Goal: Transaction & Acquisition: Purchase product/service

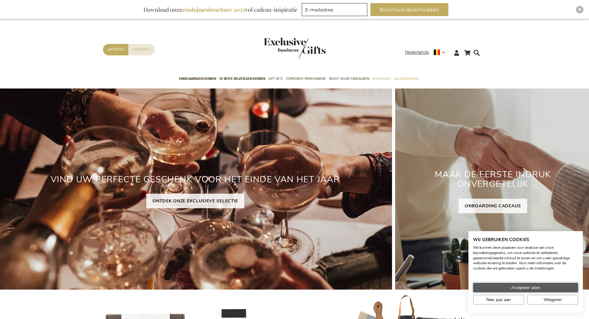
click at [511, 285] on span "Accepteer alles" at bounding box center [525, 287] width 29 height 6
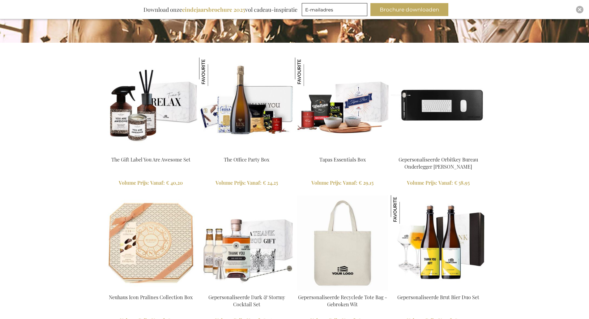
scroll to position [587, 0]
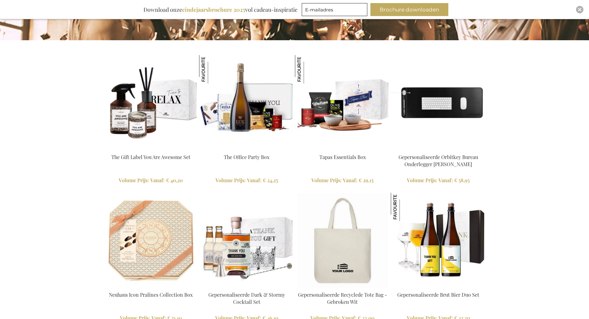
click at [413, 106] on img at bounding box center [438, 102] width 95 height 95
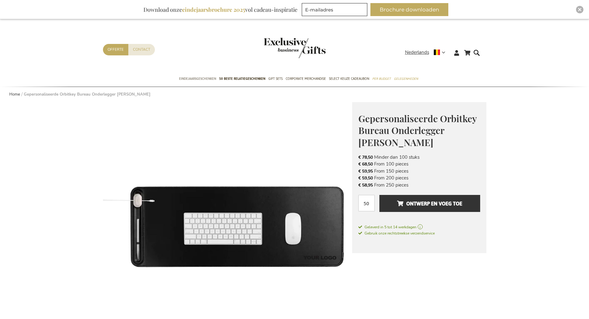
click at [188, 79] on span "Eindejaarsgeschenken" at bounding box center [197, 78] width 37 height 6
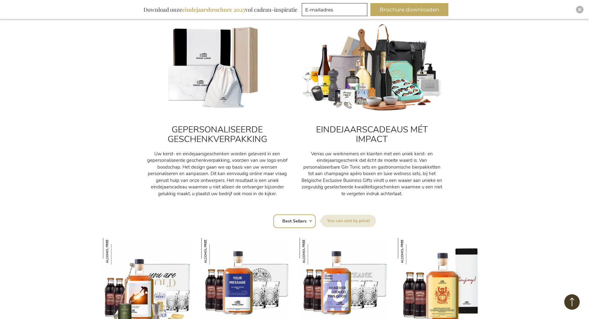
scroll to position [216, 0]
click at [331, 221] on label "Sorteer op" at bounding box center [348, 221] width 55 height 12
click at [316, 221] on select "Positie Best Sellers Meest bekeken Nieuw Biggest Saving Price: low to high Pric…" at bounding box center [294, 221] width 42 height 14
click at [302, 221] on select "Positie Best Sellers Meest bekeken Nieuw Biggest Saving Price: low to high Pric…" at bounding box center [294, 221] width 42 height 14
select select "price_asc"
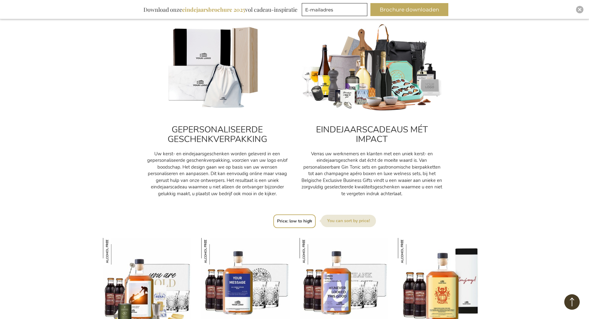
click at [273, 214] on select "Positie Best Sellers Meest bekeken Nieuw Biggest Saving Price: low to high Pric…" at bounding box center [294, 221] width 42 height 14
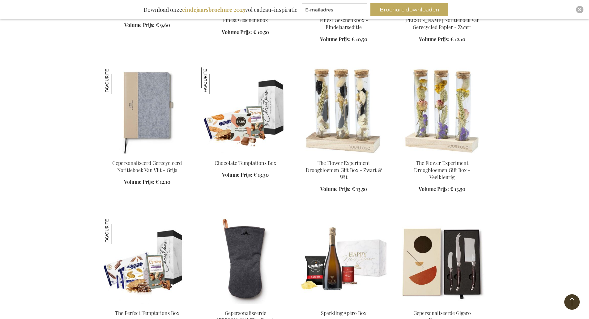
scroll to position [927, 0]
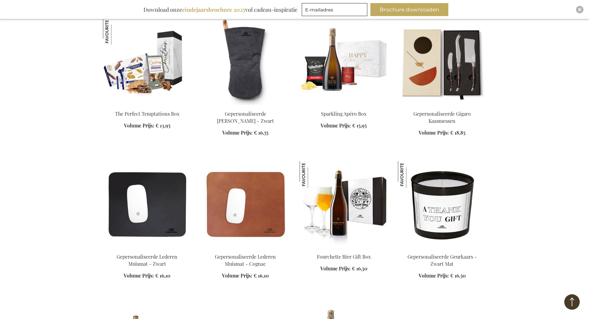
scroll to position [1113, 0]
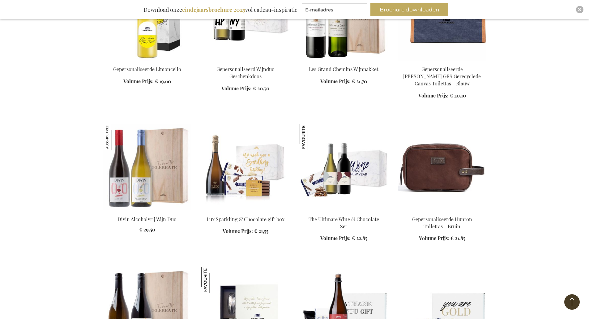
scroll to position [1762, 0]
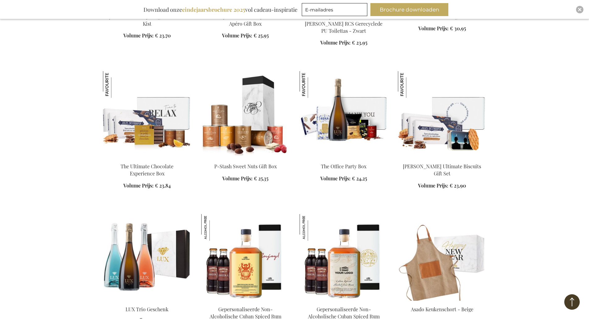
scroll to position [2225, 0]
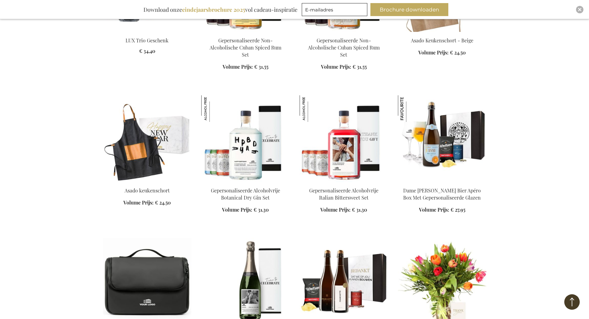
scroll to position [2411, 0]
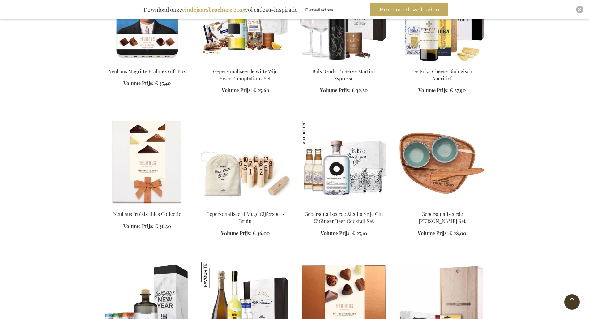
scroll to position [2967, 0]
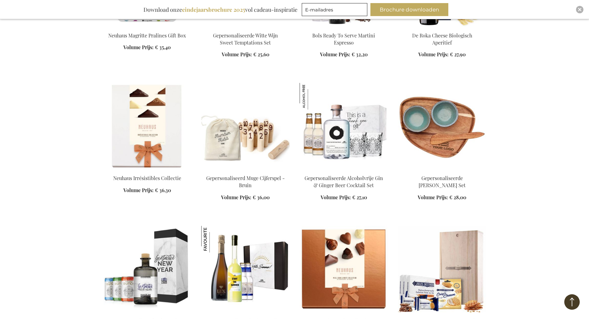
scroll to position [2998, 0]
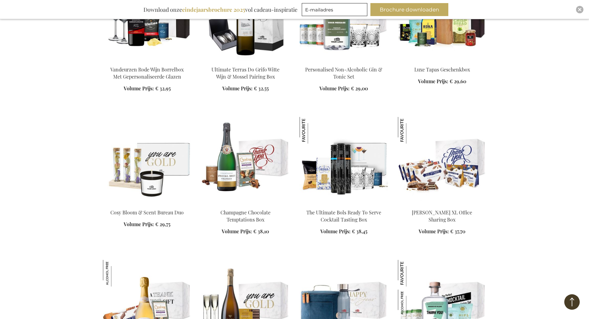
scroll to position [3678, 0]
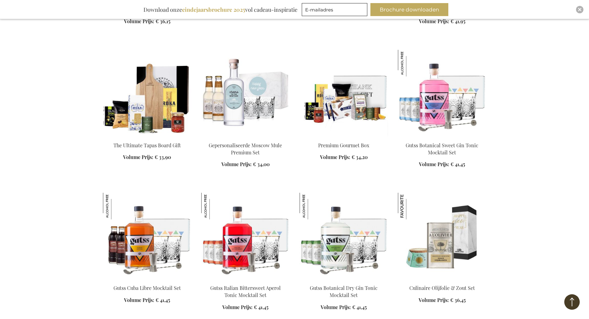
scroll to position [4605, 0]
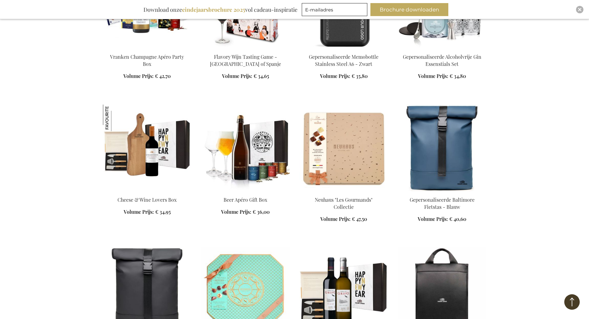
scroll to position [4976, 0]
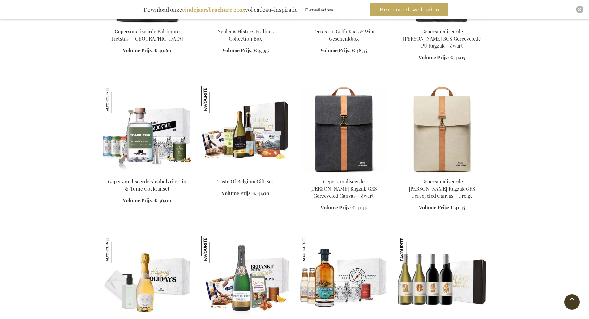
scroll to position [5471, 0]
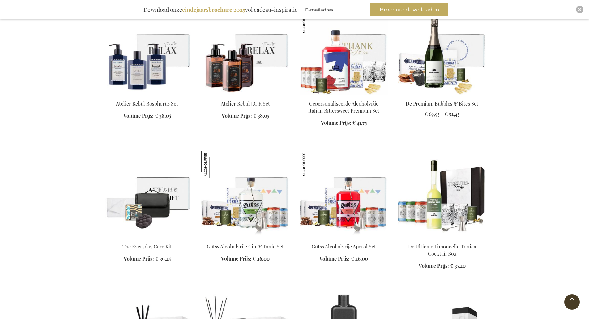
scroll to position [5656, 0]
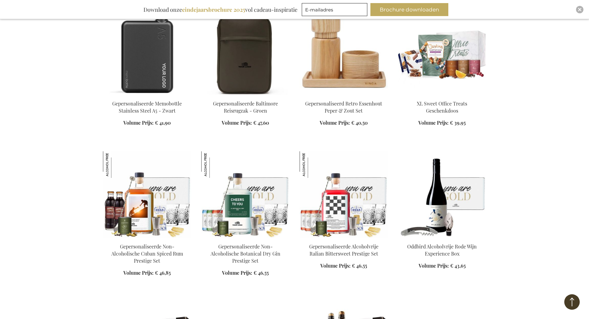
scroll to position [6707, 0]
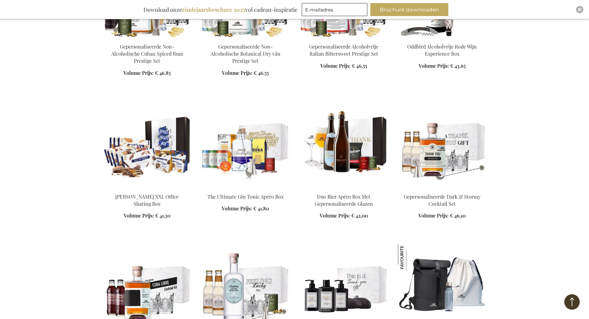
scroll to position [6923, 0]
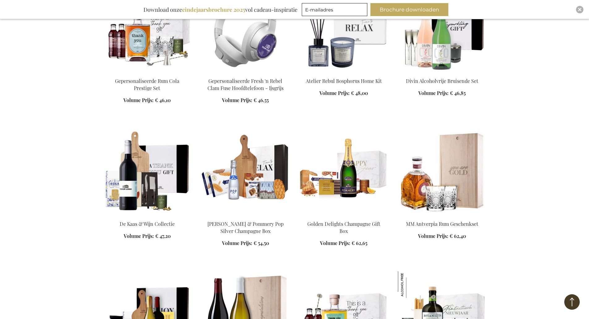
scroll to position [7542, 0]
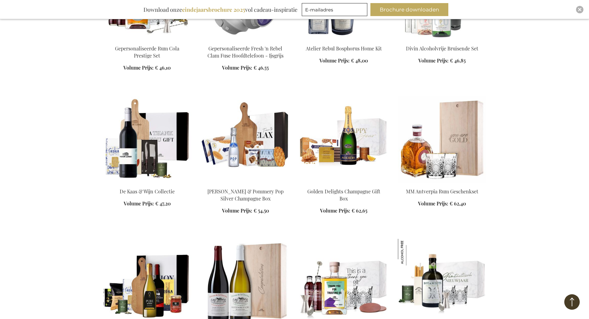
scroll to position [7573, 0]
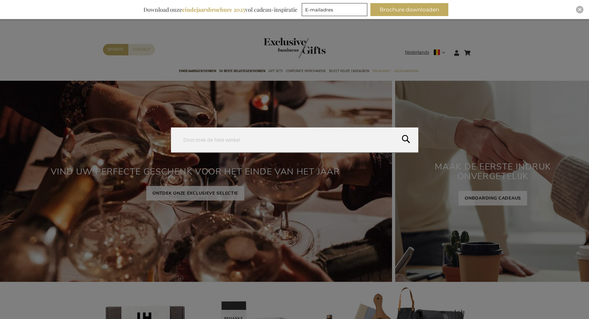
click at [479, 49] on form "Search Search" at bounding box center [478, 49] width 6 height 0
type input "gin"
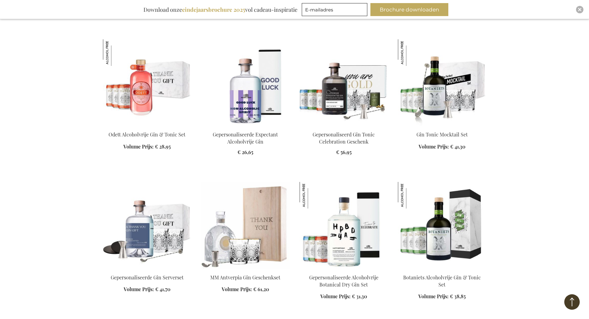
scroll to position [525, 0]
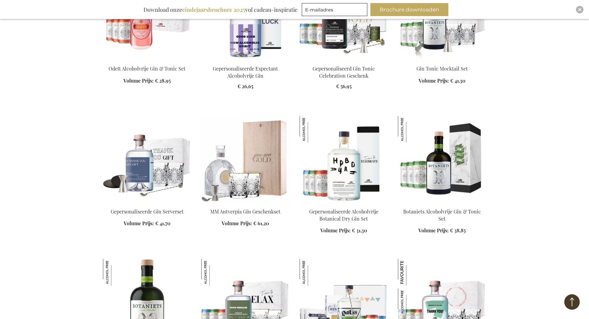
click at [256, 169] on img at bounding box center [245, 159] width 88 height 87
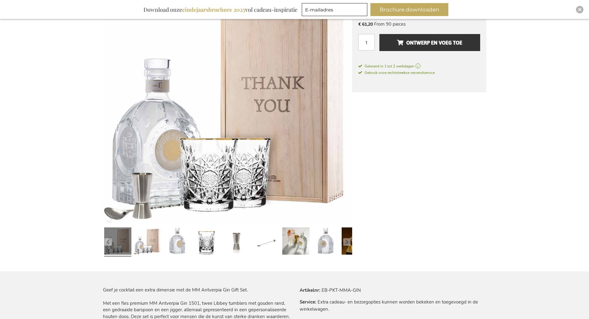
scroll to position [143, 0]
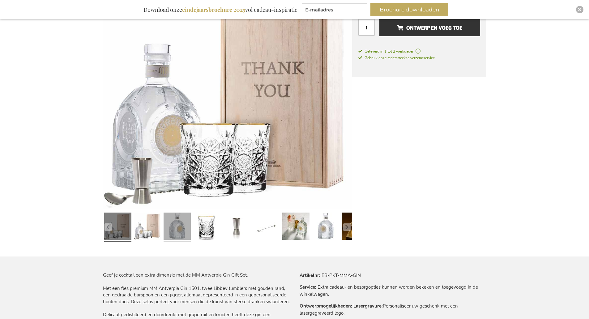
click at [174, 225] on link at bounding box center [177, 227] width 27 height 34
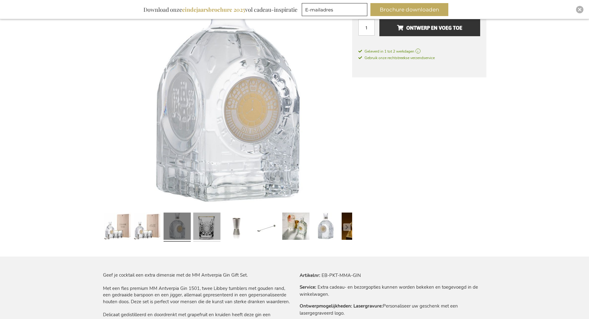
click at [217, 224] on link at bounding box center [206, 227] width 27 height 34
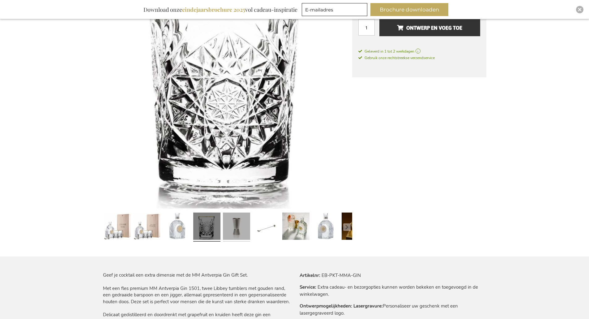
click at [239, 224] on link at bounding box center [236, 227] width 27 height 34
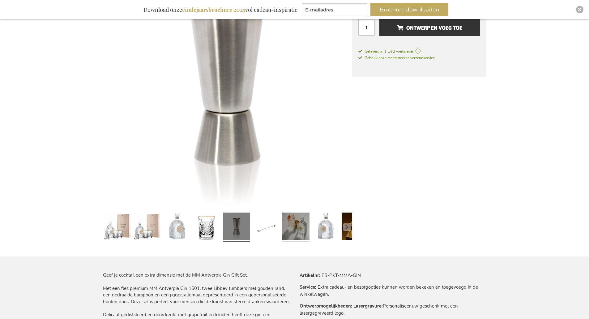
click at [307, 224] on link at bounding box center [295, 227] width 27 height 34
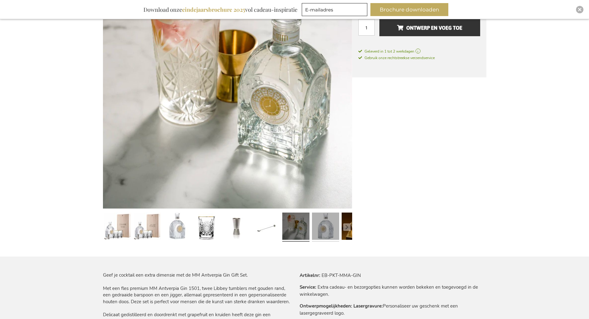
click at [330, 225] on link at bounding box center [325, 227] width 27 height 34
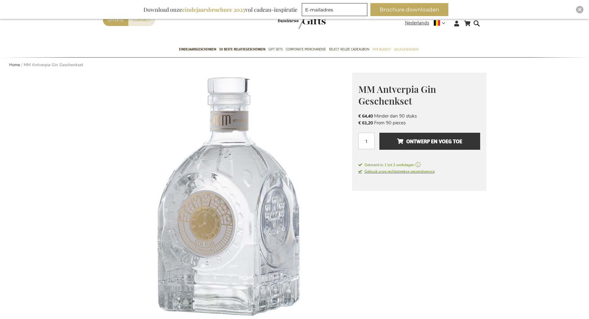
scroll to position [0, 0]
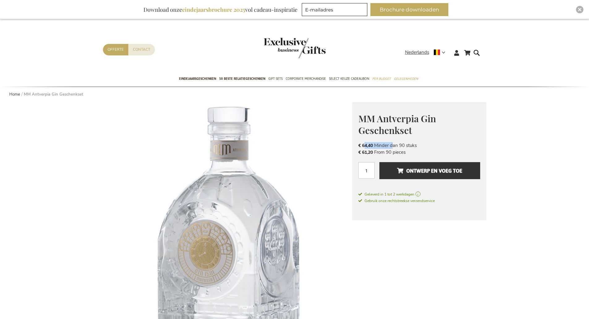
drag, startPoint x: 365, startPoint y: 144, endPoint x: 389, endPoint y: 143, distance: 24.1
click at [389, 143] on li "€ 64,40 Minder dan 90 stuks" at bounding box center [419, 145] width 122 height 7
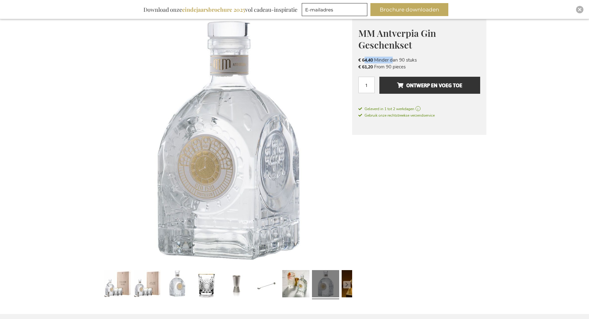
scroll to position [93, 0]
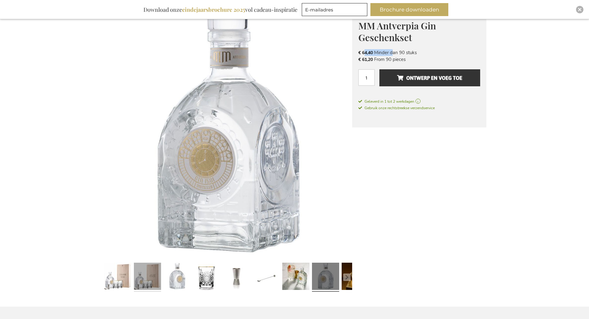
click at [149, 270] on link at bounding box center [147, 277] width 27 height 34
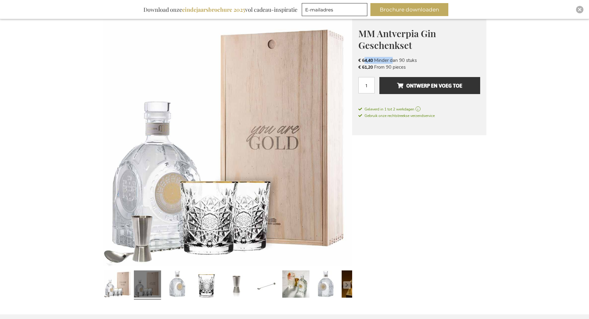
scroll to position [124, 0]
